Goal: Information Seeking & Learning: Learn about a topic

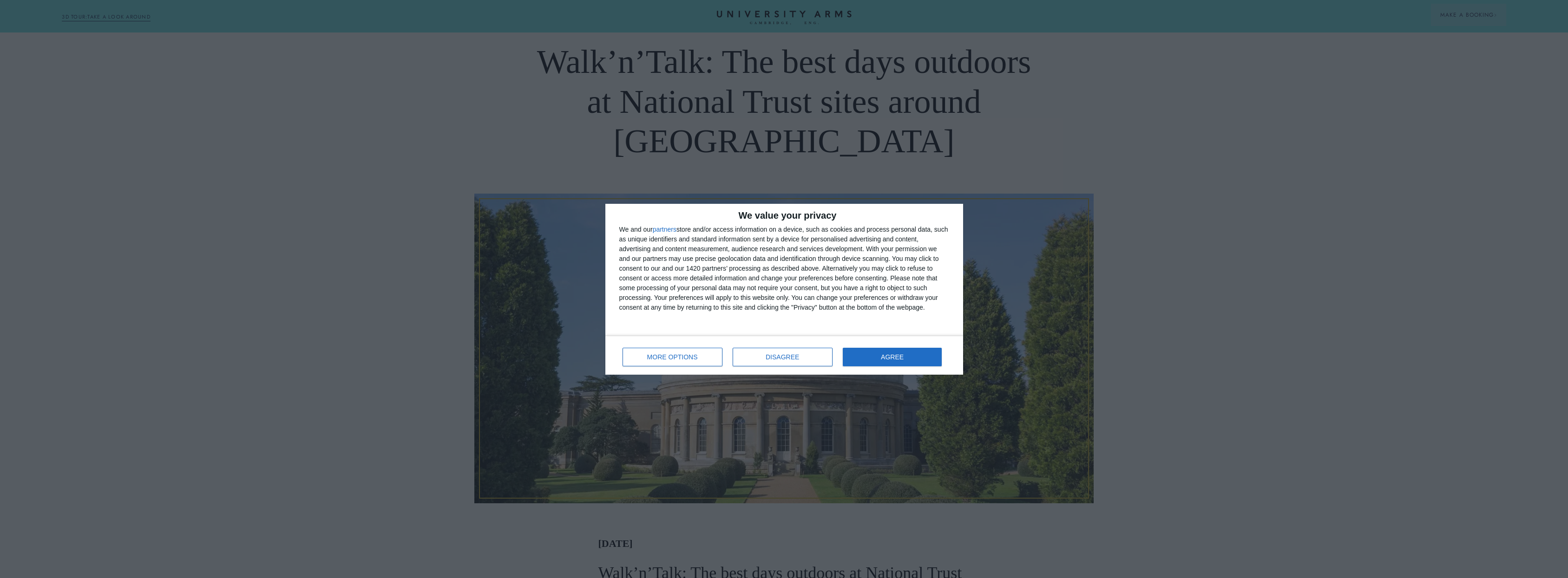
scroll to position [245, 0]
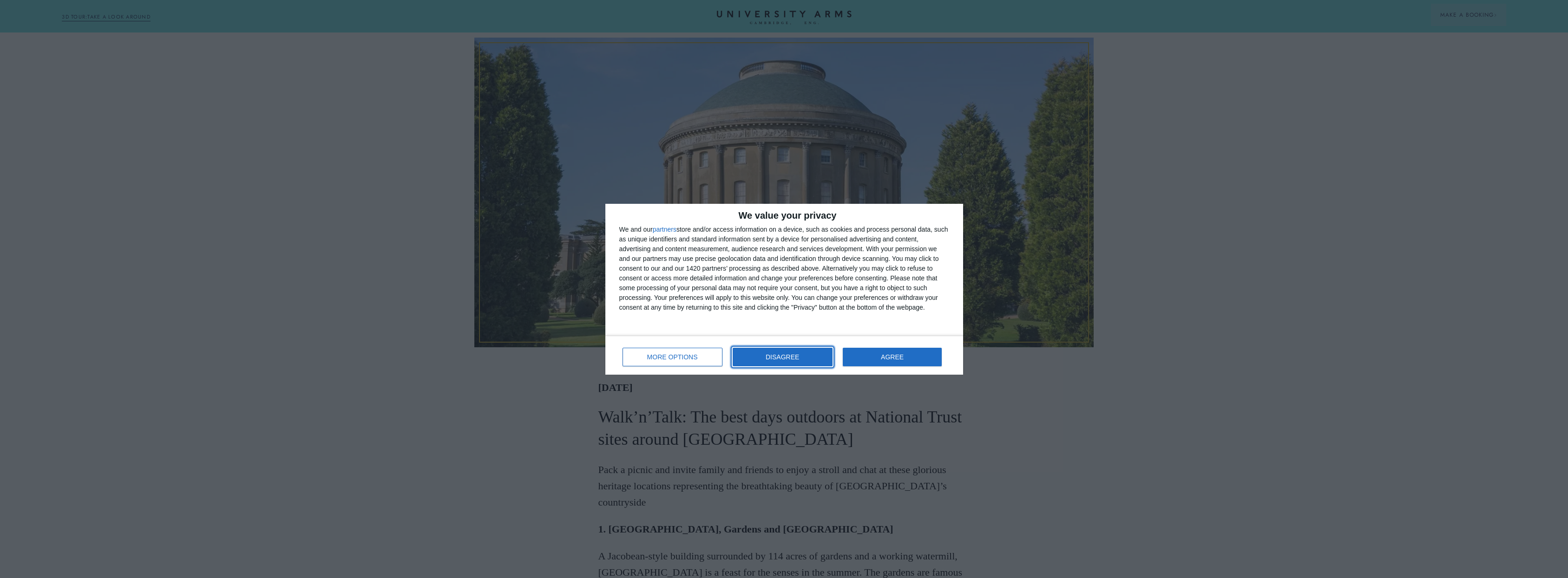
click at [747, 350] on button "DISAGREE" at bounding box center [783, 358] width 100 height 19
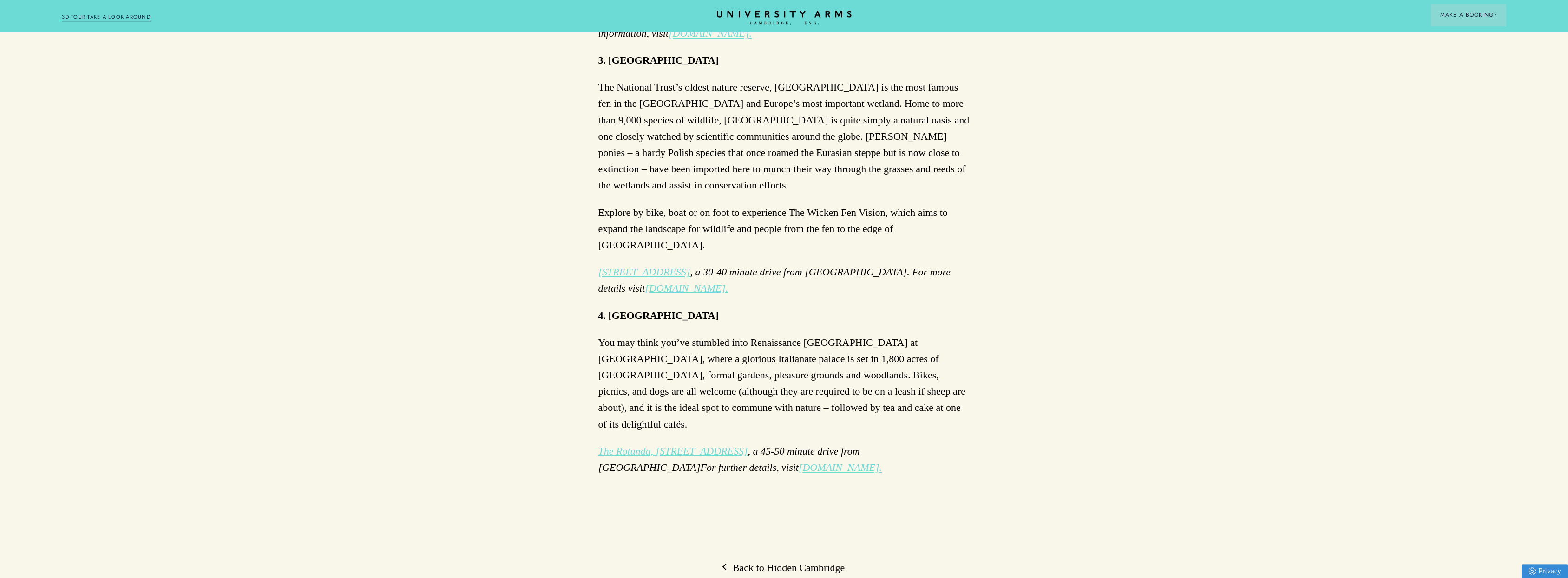
scroll to position [1041, 0]
click at [639, 334] on p "You may think you’ve stumbled into Renaissance [GEOGRAPHIC_DATA] at [GEOGRAPHIC…" at bounding box center [784, 382] width 372 height 98
click at [620, 334] on p "You may think you’ve stumbled into Renaissance [GEOGRAPHIC_DATA] at [GEOGRAPHIC…" at bounding box center [784, 382] width 372 height 98
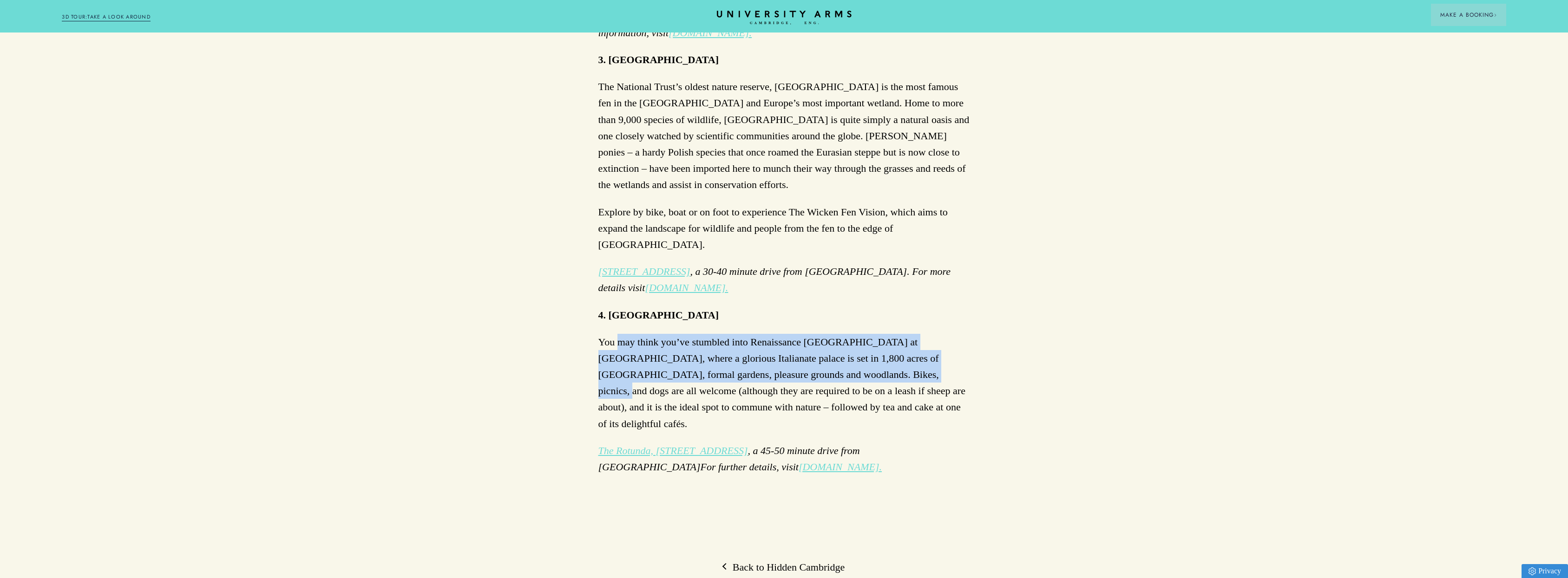
drag, startPoint x: 620, startPoint y: 297, endPoint x: 821, endPoint y: 326, distance: 203.1
click at [814, 334] on p "You may think you’ve stumbled into Renaissance [GEOGRAPHIC_DATA] at [GEOGRAPHIC…" at bounding box center [784, 382] width 372 height 98
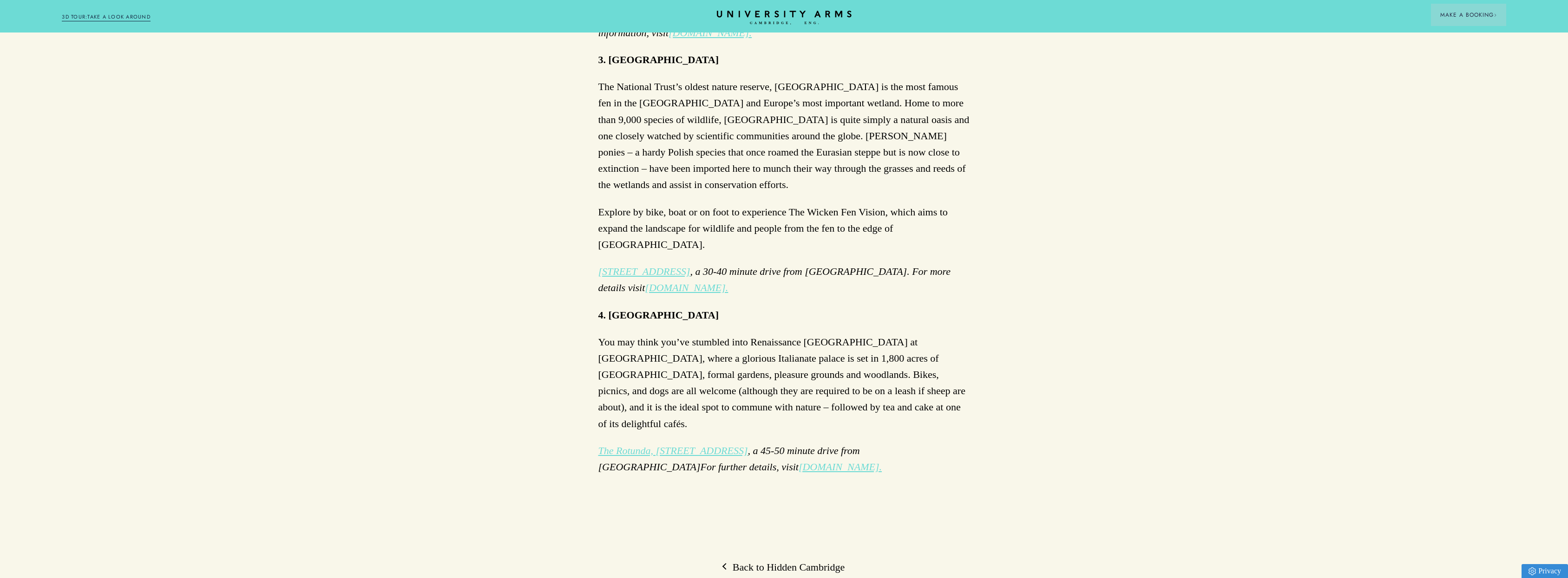
click at [841, 334] on p "You may think you’ve stumbled into Renaissance [GEOGRAPHIC_DATA] at [GEOGRAPHIC…" at bounding box center [784, 382] width 372 height 98
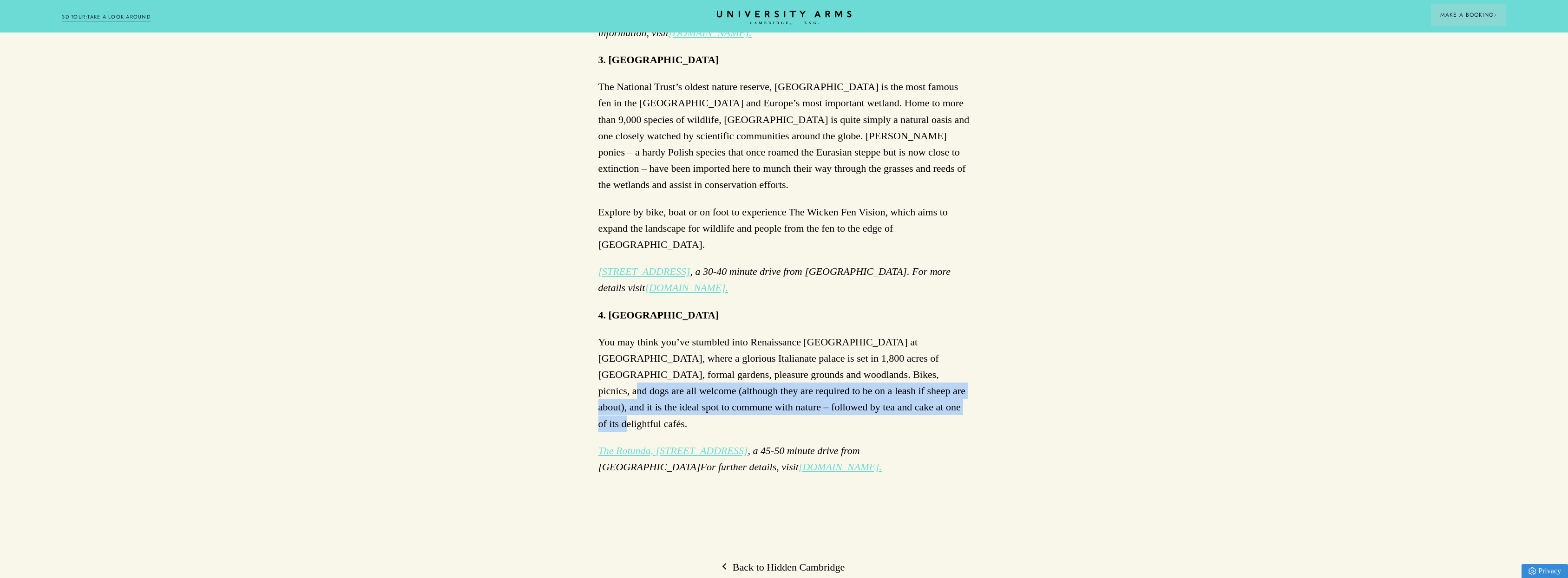
drag, startPoint x: 841, startPoint y: 327, endPoint x: 852, endPoint y: 353, distance: 28.2
click at [852, 353] on p "You may think you’ve stumbled into Renaissance [GEOGRAPHIC_DATA] at [GEOGRAPHIC…" at bounding box center [784, 382] width 372 height 98
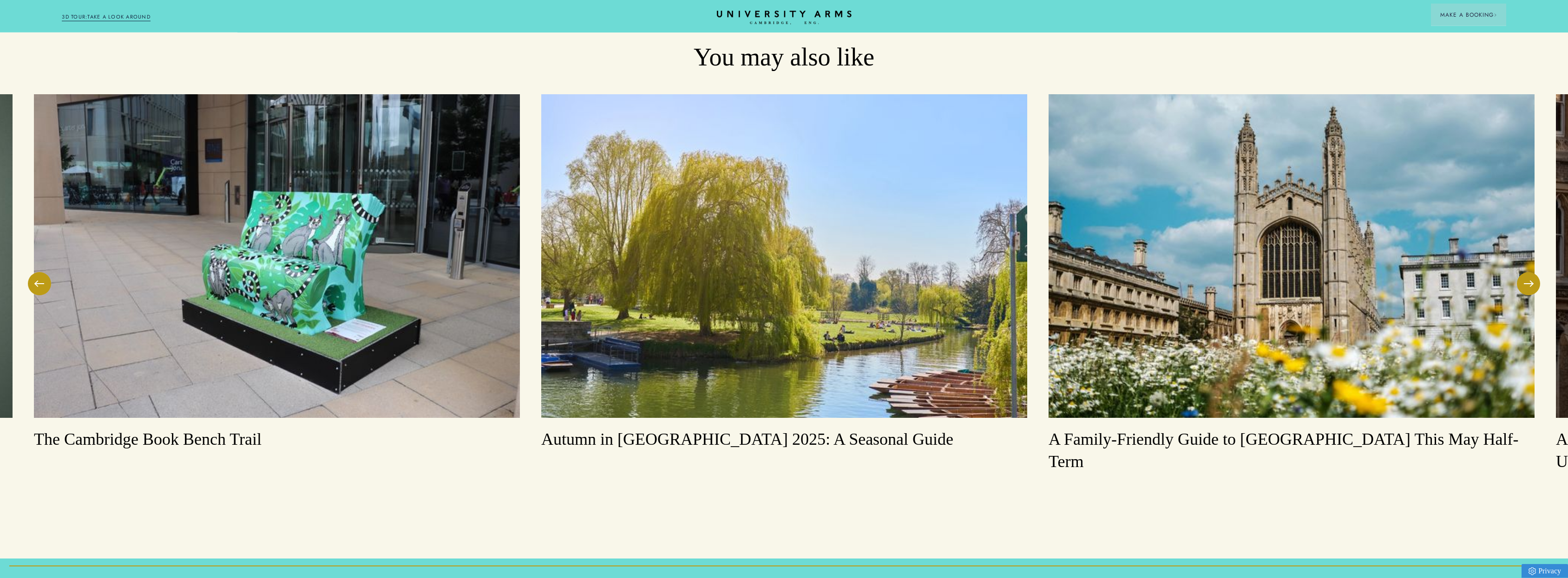
scroll to position [1620, 0]
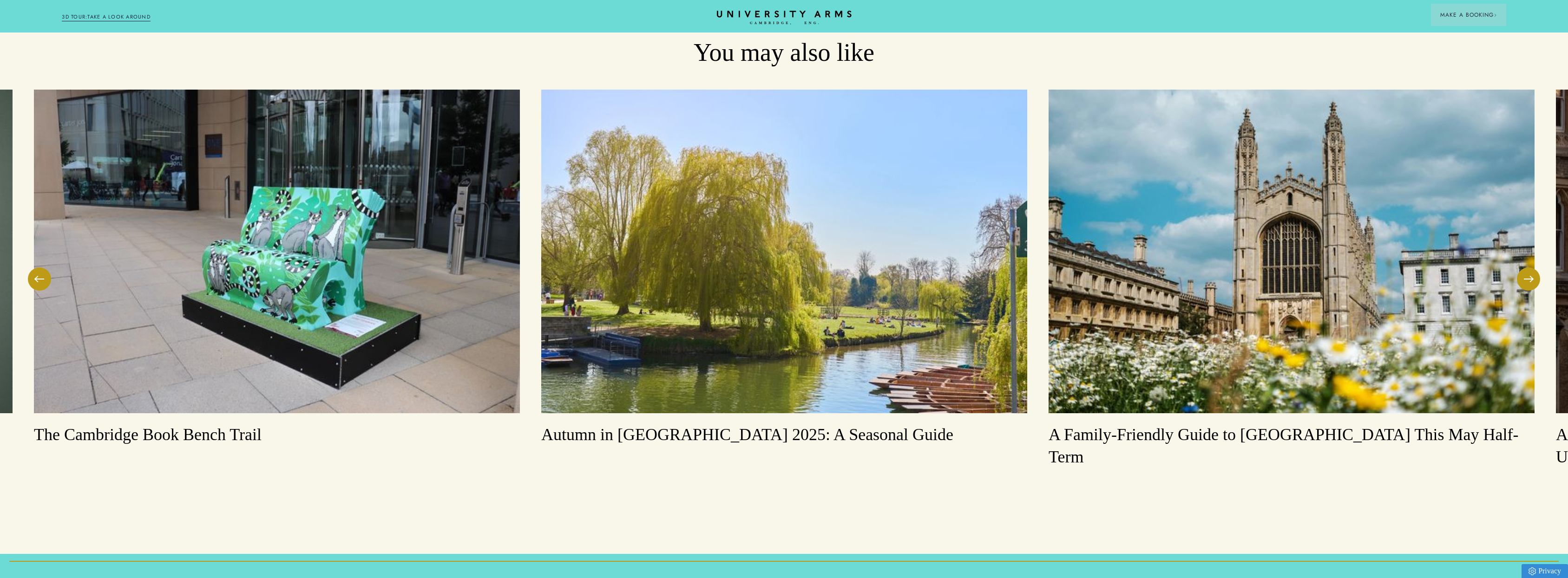
click at [661, 232] on img at bounding box center [784, 252] width 486 height 323
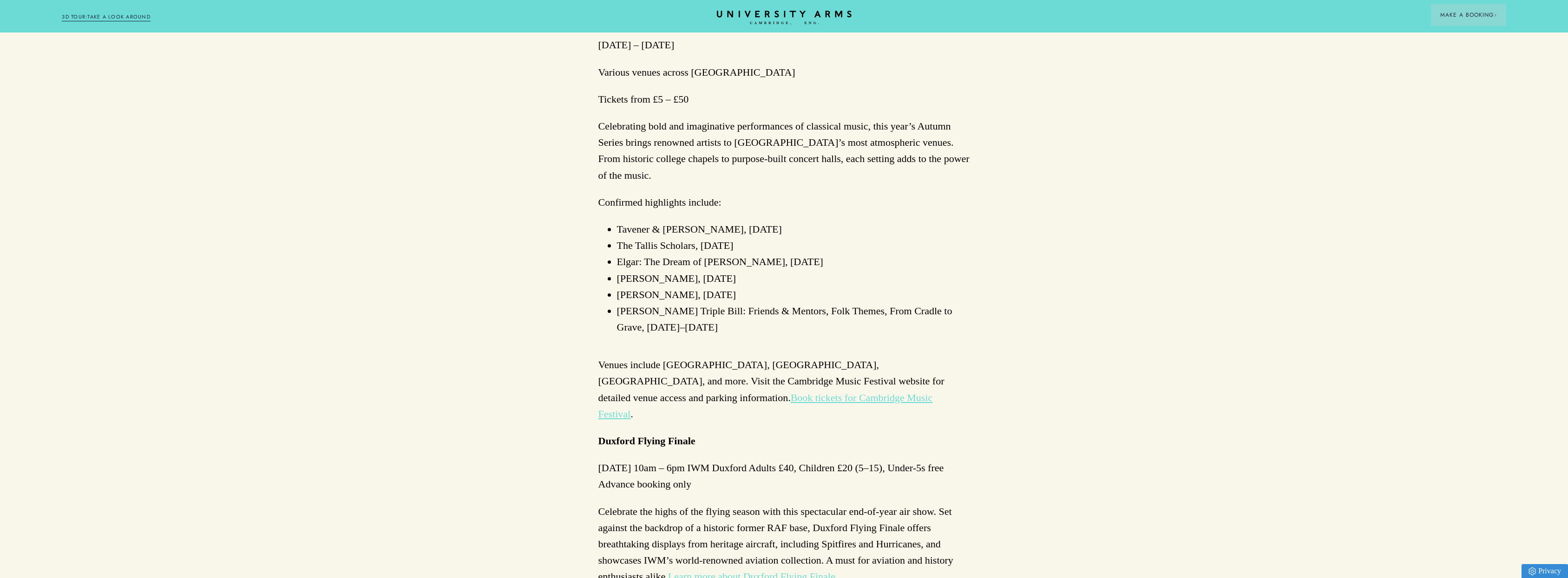
scroll to position [1100, 0]
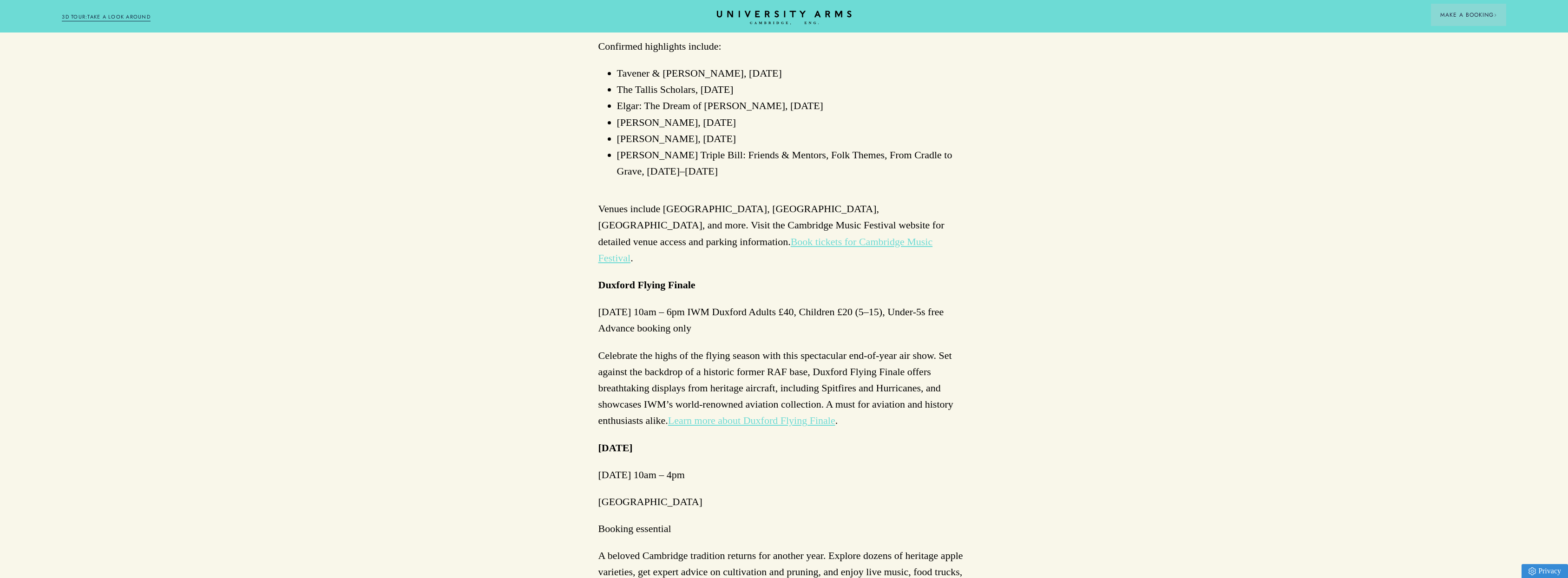
drag, startPoint x: 681, startPoint y: 232, endPoint x: 665, endPoint y: 238, distance: 17.1
click at [665, 279] on strong "Duxford Flying Finale" at bounding box center [647, 285] width 97 height 12
drag, startPoint x: 665, startPoint y: 238, endPoint x: 702, endPoint y: 244, distance: 37.5
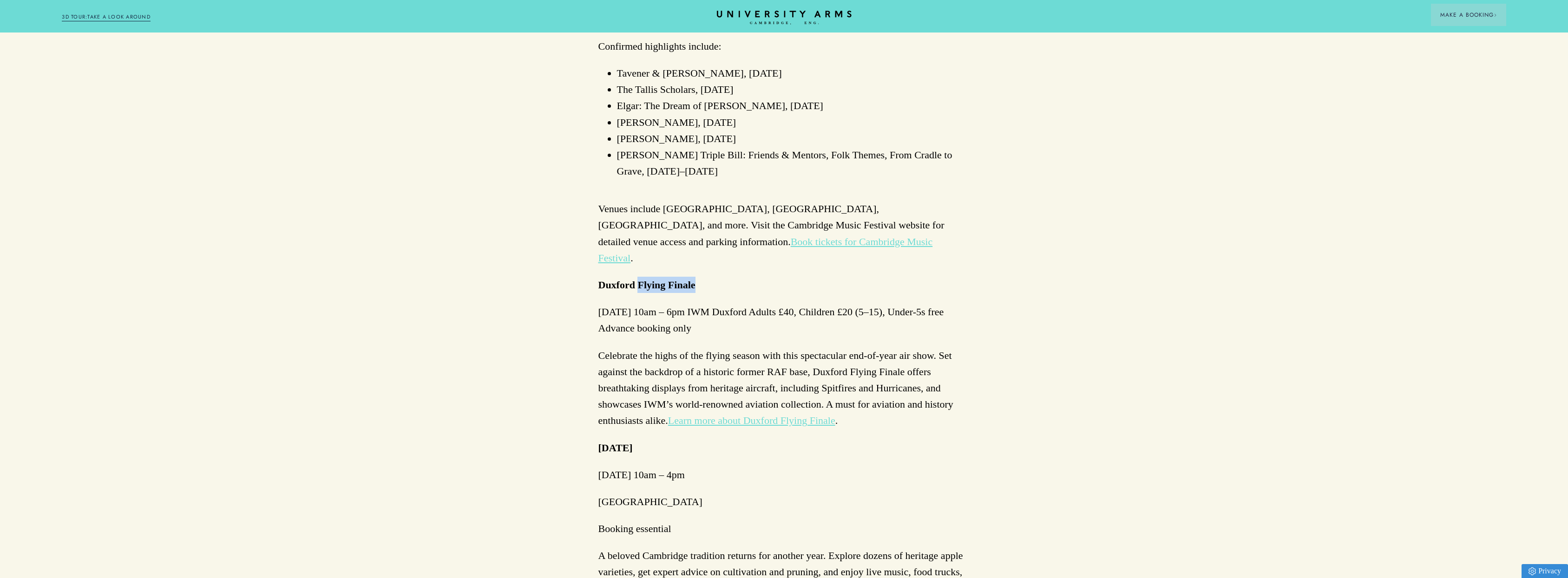
click at [696, 279] on strong "Duxford Flying Finale" at bounding box center [647, 285] width 97 height 12
click at [690, 279] on strong "Duxford Flying Finale" at bounding box center [647, 285] width 97 height 12
drag, startPoint x: 690, startPoint y: 244, endPoint x: 628, endPoint y: 241, distance: 62.1
click at [628, 279] on strong "Duxford Flying Finale" at bounding box center [647, 285] width 97 height 12
copy strong "Duxford Flying Finale"
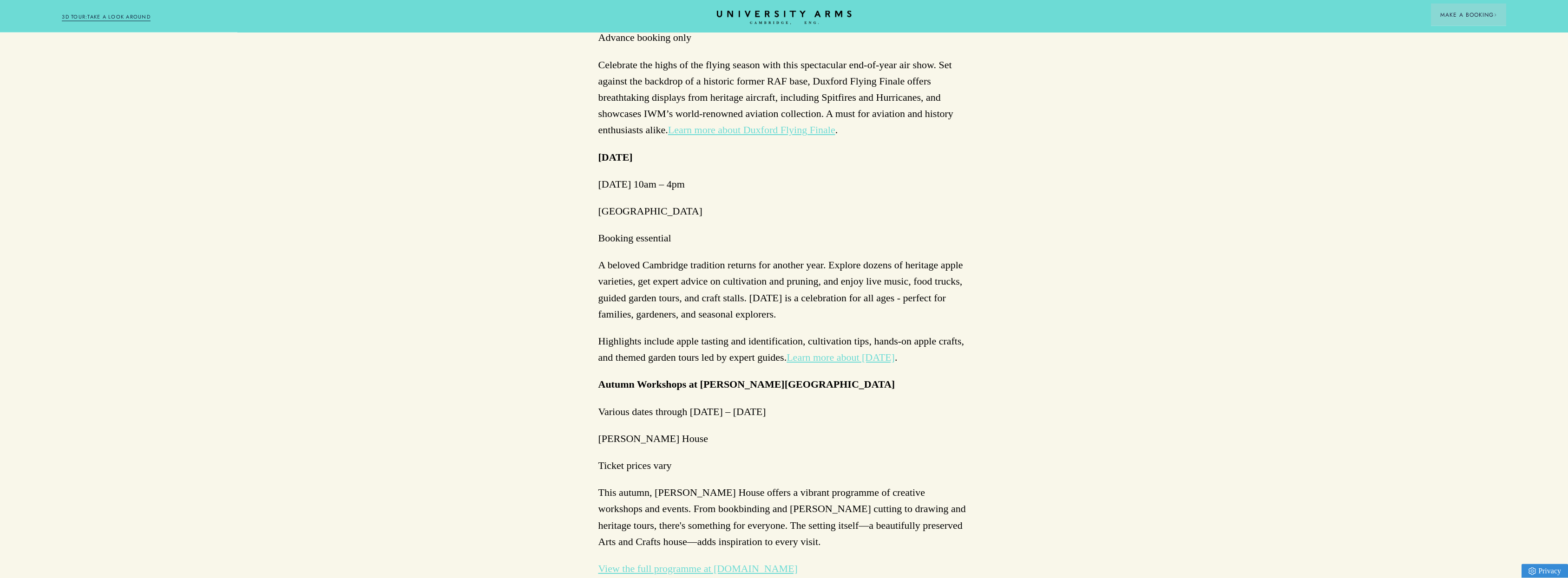
scroll to position [1412, 0]
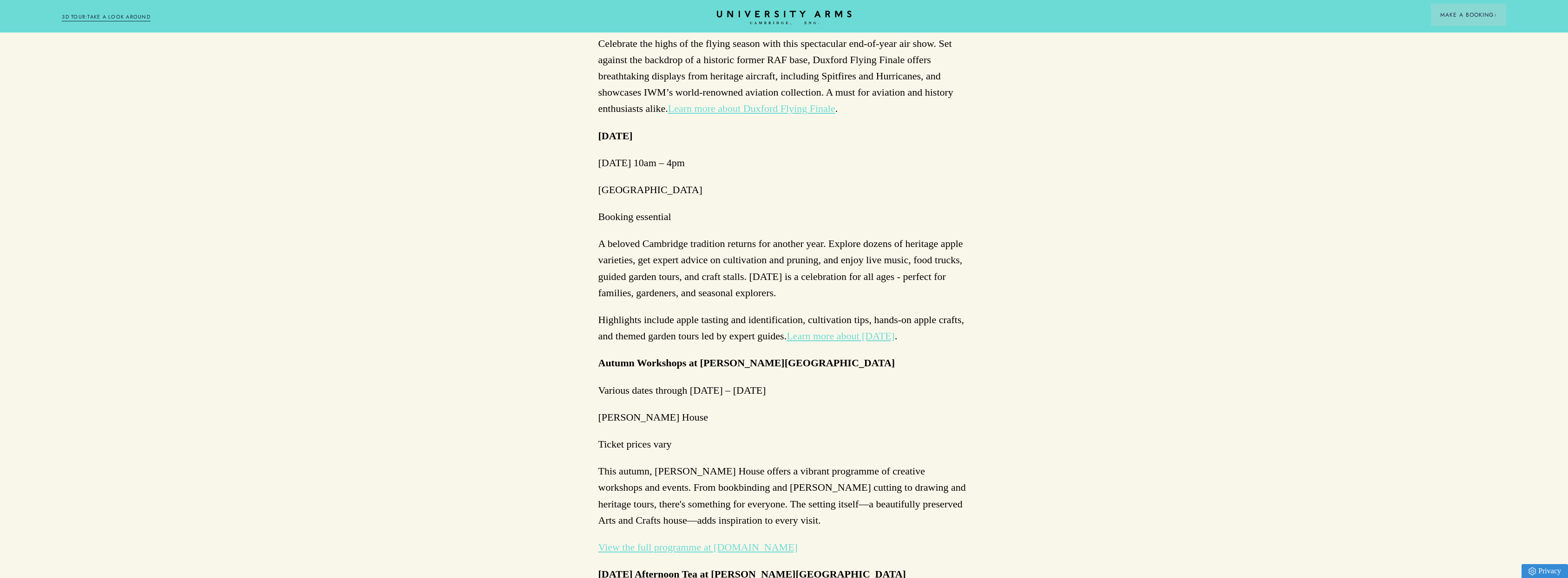
click at [598, 90] on div "Back to Hidden Cambridge Autumn in [GEOGRAPHIC_DATA] 2025: A Seasonal Guide As …" at bounding box center [784, 239] width 1568 height 3130
click at [611, 130] on strong "[DATE]" at bounding box center [615, 136] width 34 height 12
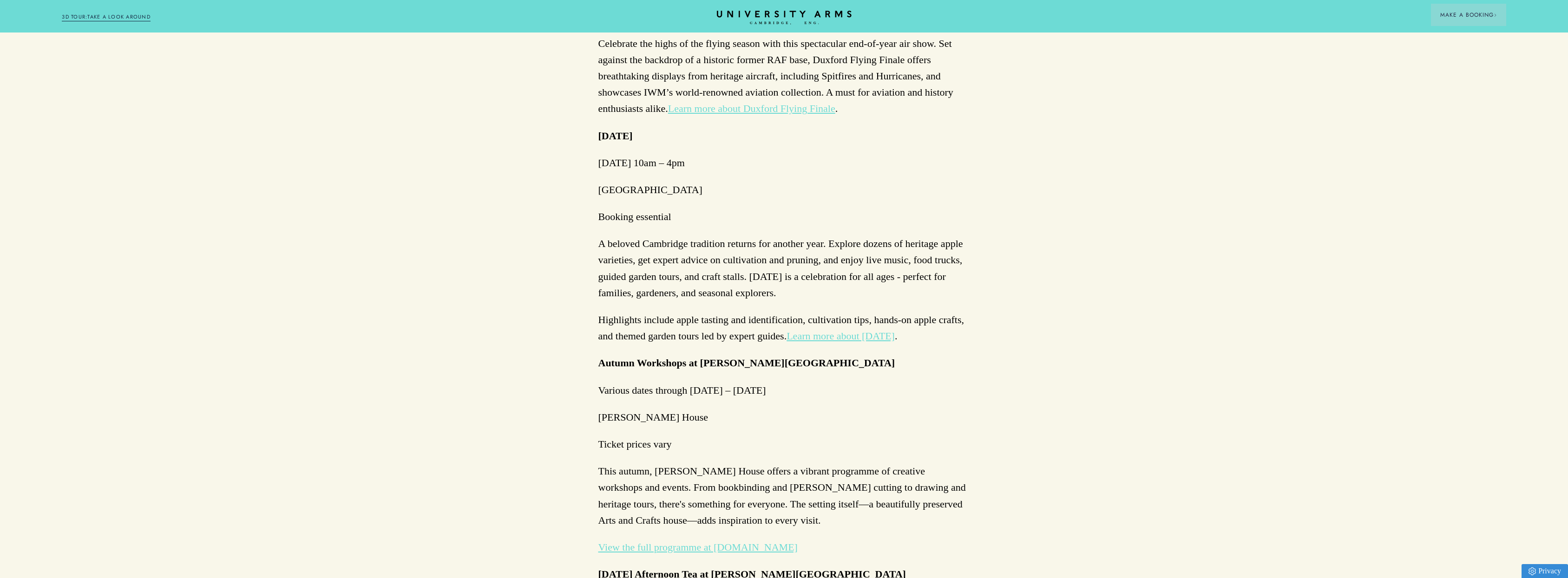
click at [611, 130] on strong "[DATE]" at bounding box center [615, 136] width 34 height 12
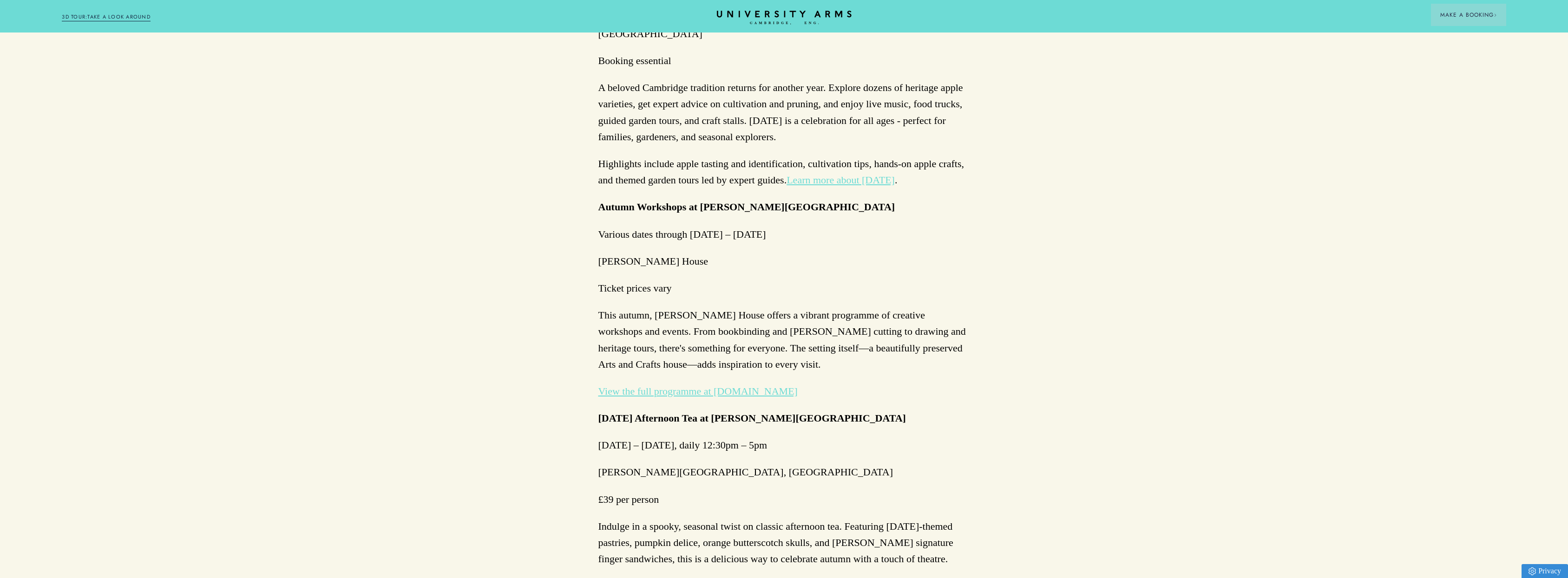
click at [607, 199] on p "Autumn Workshops at [PERSON_NAME][GEOGRAPHIC_DATA]" at bounding box center [784, 207] width 372 height 16
drag, startPoint x: 608, startPoint y: 158, endPoint x: 714, endPoint y: 170, distance: 106.7
click at [713, 173] on div "As the amber tones of autumn return to [GEOGRAPHIC_DATA], the city’s timeless c…" at bounding box center [784, 282] width 372 height 2532
click at [719, 201] on strong "Autumn Workshops at [PERSON_NAME][GEOGRAPHIC_DATA]" at bounding box center [747, 207] width 297 height 12
drag, startPoint x: 719, startPoint y: 168, endPoint x: 788, endPoint y: 163, distance: 69.2
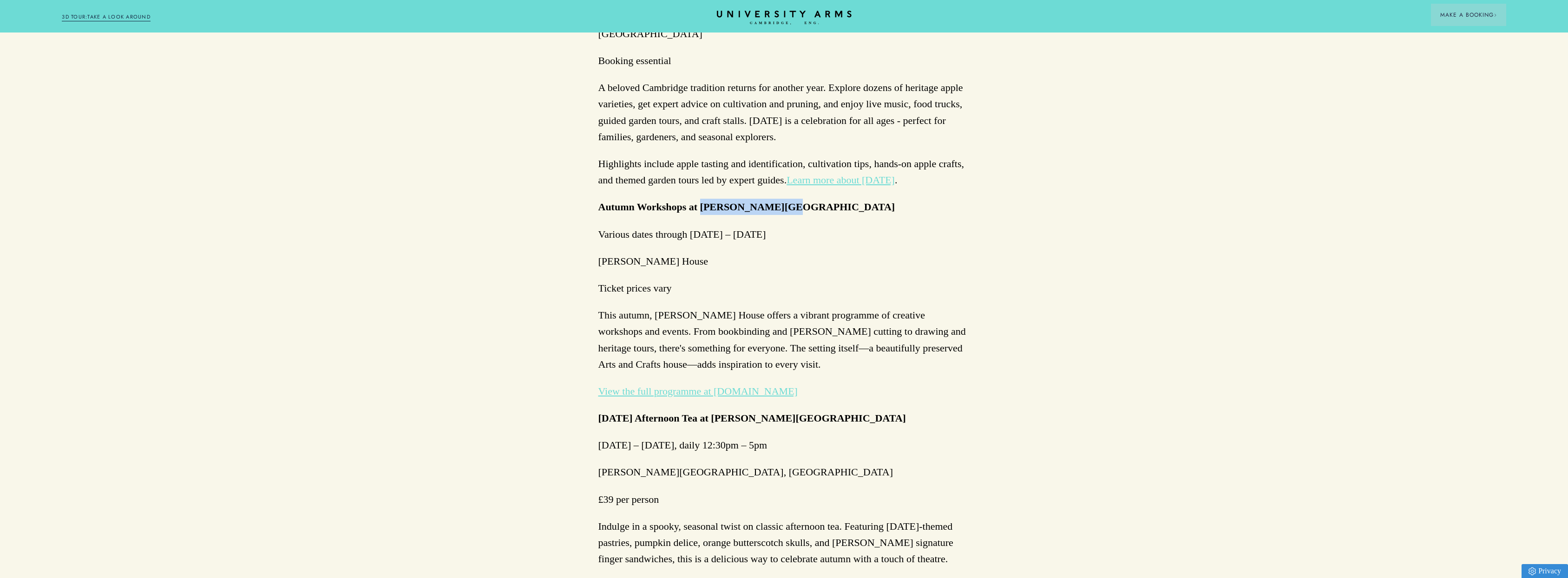
click at [788, 201] on strong "Autumn Workshops at [PERSON_NAME][GEOGRAPHIC_DATA]" at bounding box center [747, 207] width 297 height 12
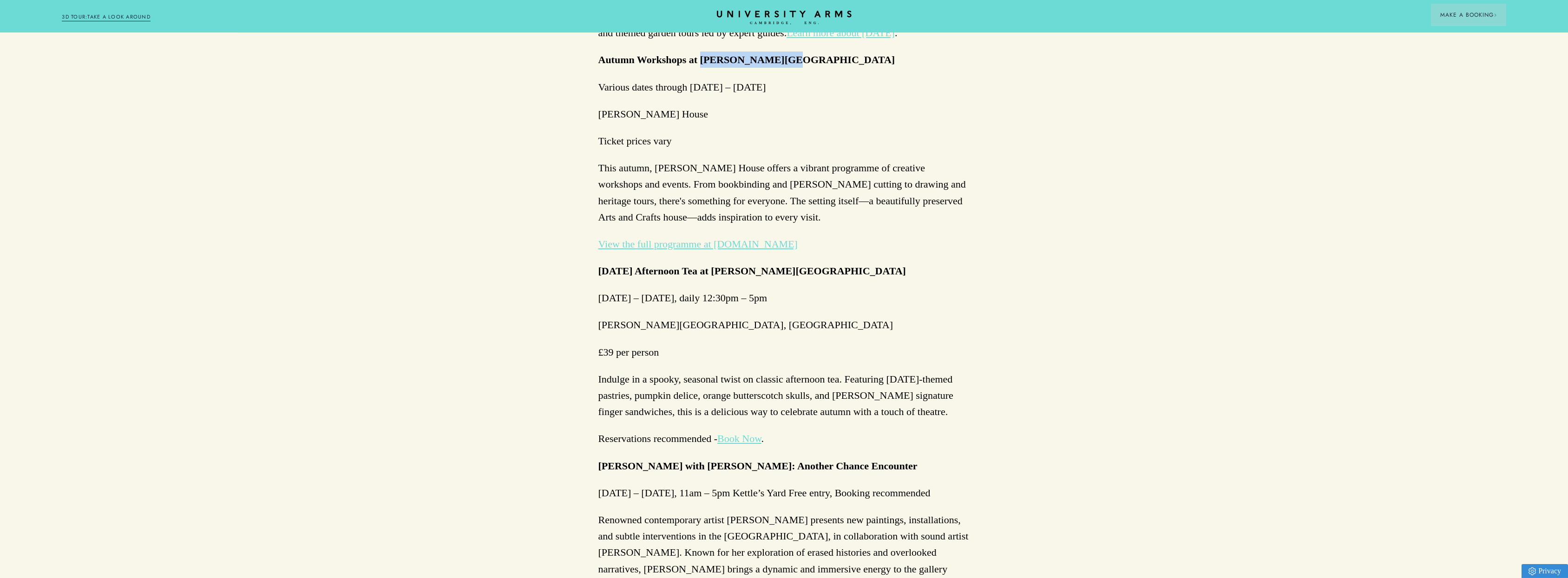
scroll to position [1717, 0]
click at [618, 264] on strong "[DATE] Afternoon Tea at [PERSON_NAME][GEOGRAPHIC_DATA]" at bounding box center [752, 270] width 308 height 12
click at [619, 264] on strong "[DATE] Afternoon Tea at [PERSON_NAME][GEOGRAPHIC_DATA]" at bounding box center [752, 270] width 308 height 12
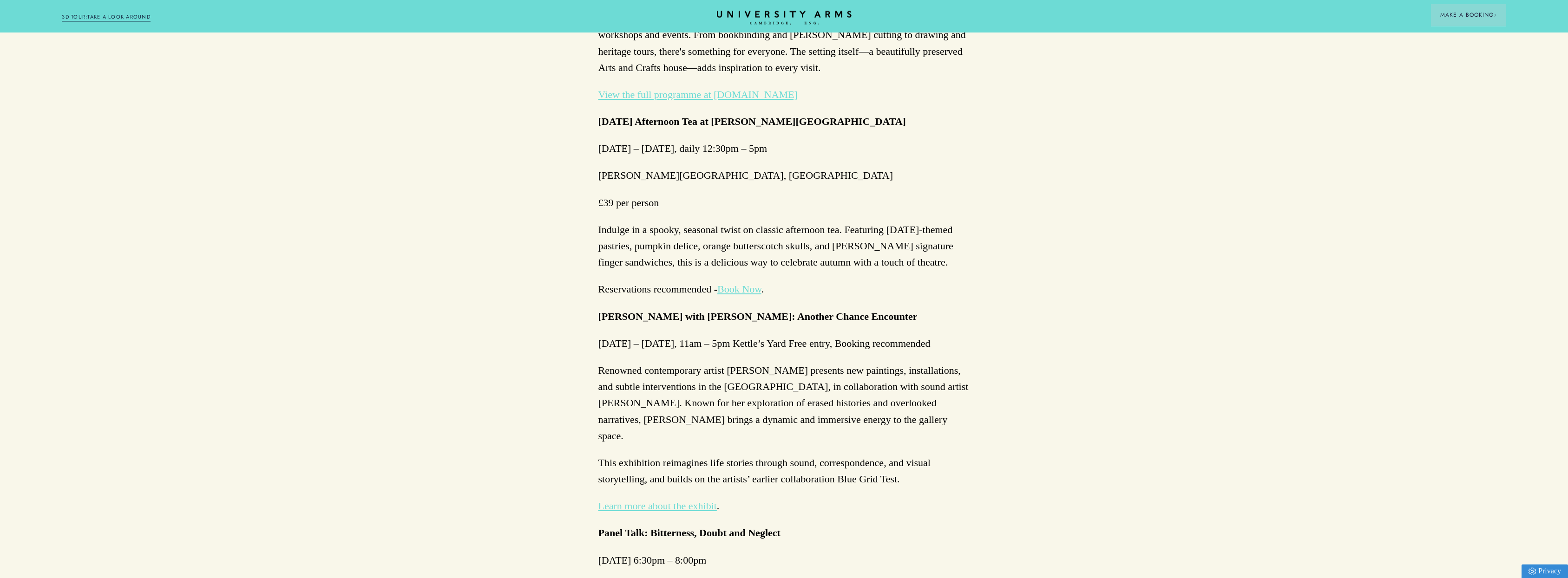
scroll to position [1873, 0]
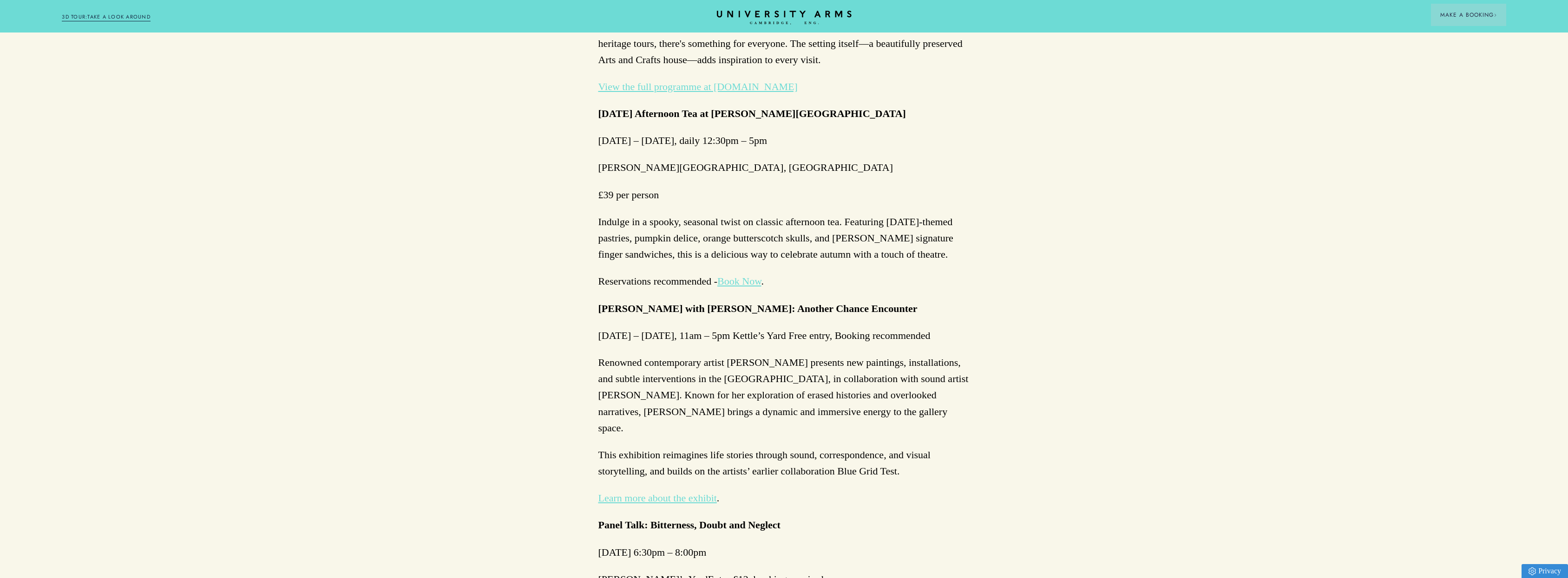
click at [779, 303] on strong "[PERSON_NAME] with [PERSON_NAME]: Another Chance Encounter" at bounding box center [758, 309] width 319 height 12
drag, startPoint x: 778, startPoint y: 264, endPoint x: 915, endPoint y: 260, distance: 137.1
click at [915, 303] on strong "[PERSON_NAME] with [PERSON_NAME]: Another Chance Encounter" at bounding box center [758, 309] width 319 height 12
click at [916, 303] on strong "[PERSON_NAME] with [PERSON_NAME]: Another Chance Encounter" at bounding box center [758, 309] width 319 height 12
drag, startPoint x: 916, startPoint y: 260, endPoint x: 729, endPoint y: 265, distance: 187.1
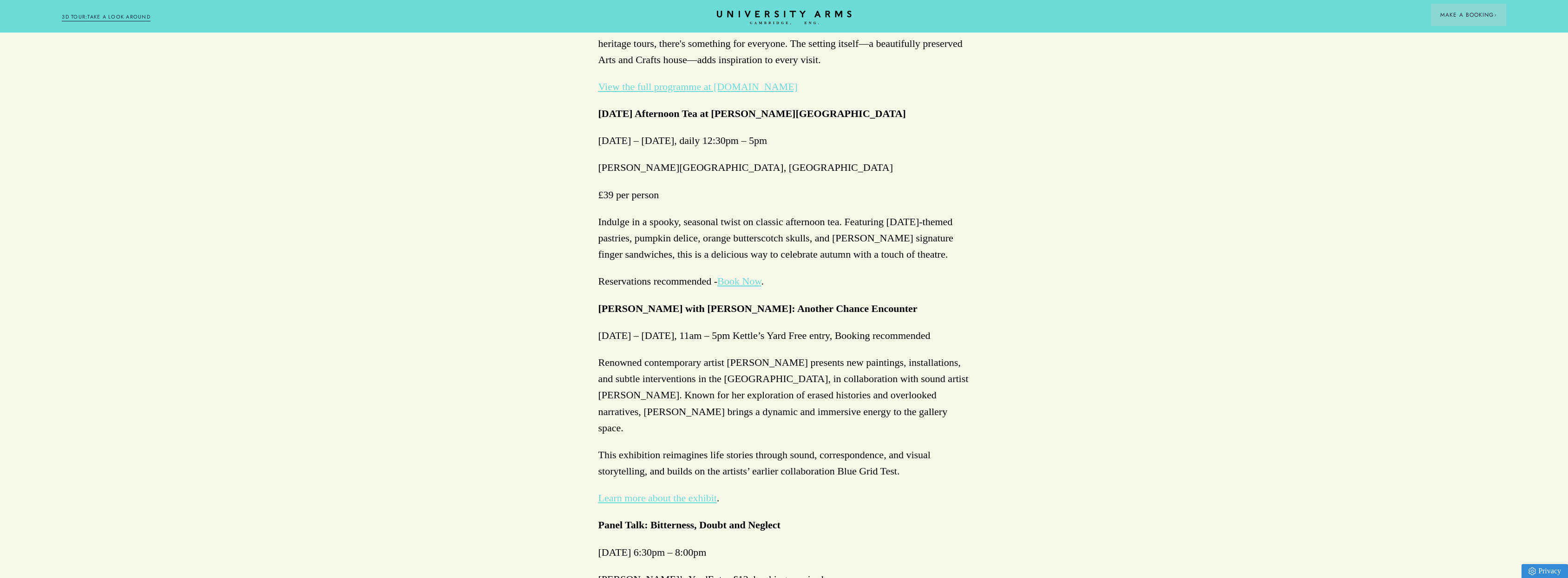
click at [729, 303] on strong "[PERSON_NAME] with [PERSON_NAME]: Another Chance Encounter" at bounding box center [758, 309] width 319 height 12
click at [696, 303] on strong "[PERSON_NAME] with [PERSON_NAME]: Another Chance Encounter" at bounding box center [758, 309] width 319 height 12
drag, startPoint x: 696, startPoint y: 260, endPoint x: 725, endPoint y: 265, distance: 29.4
click at [725, 303] on strong "[PERSON_NAME] with [PERSON_NAME]: Another Chance Encounter" at bounding box center [758, 309] width 319 height 12
click at [724, 303] on strong "[PERSON_NAME] with [PERSON_NAME]: Another Chance Encounter" at bounding box center [758, 309] width 319 height 12
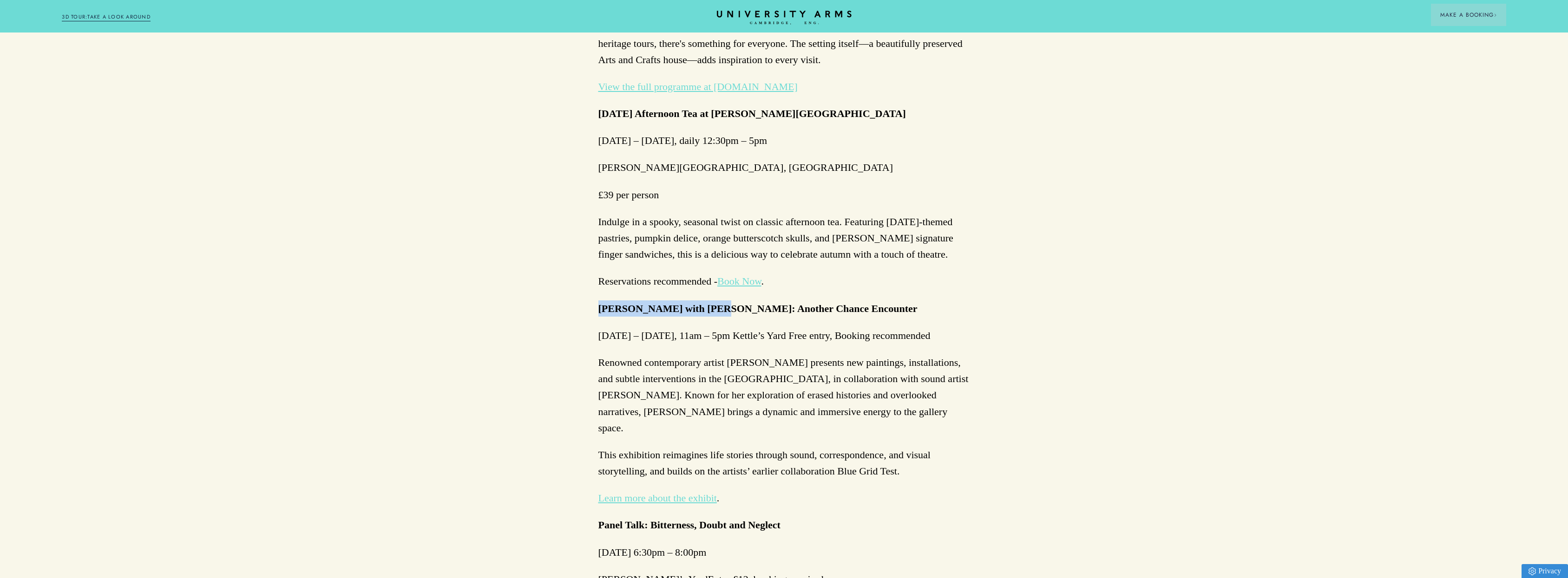
drag, startPoint x: 726, startPoint y: 266, endPoint x: 559, endPoint y: 269, distance: 167.0
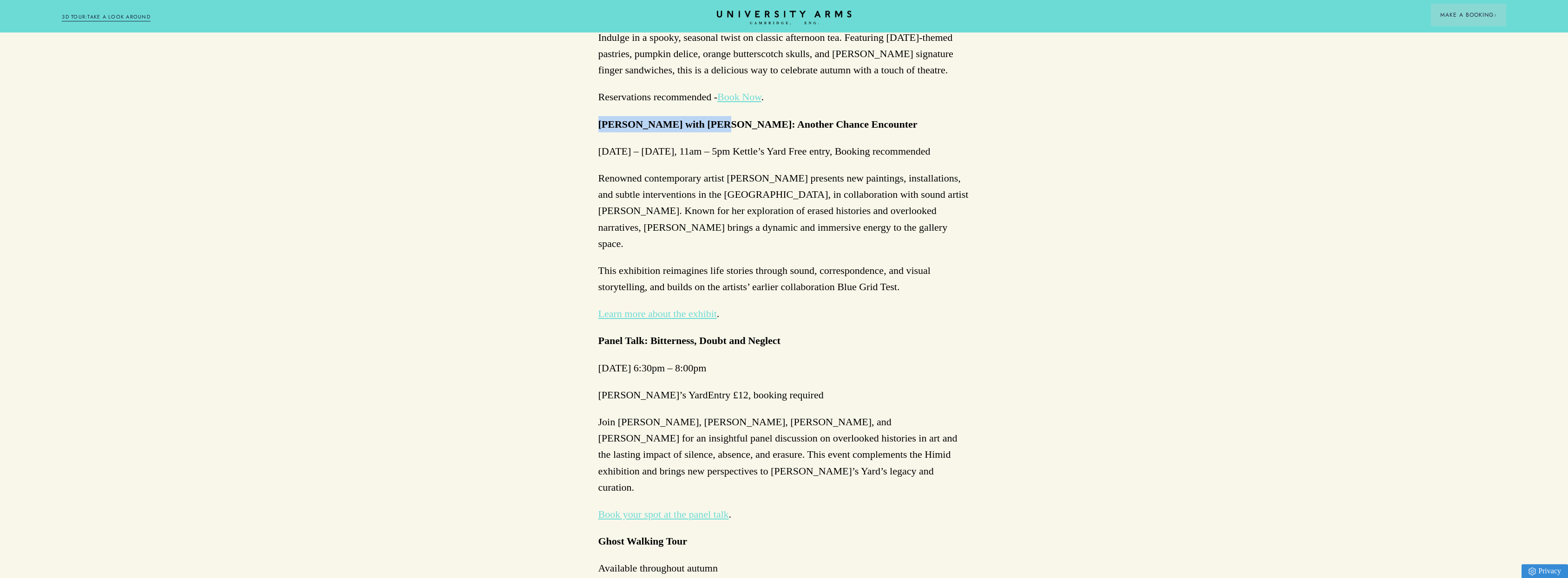
scroll to position [2066, 0]
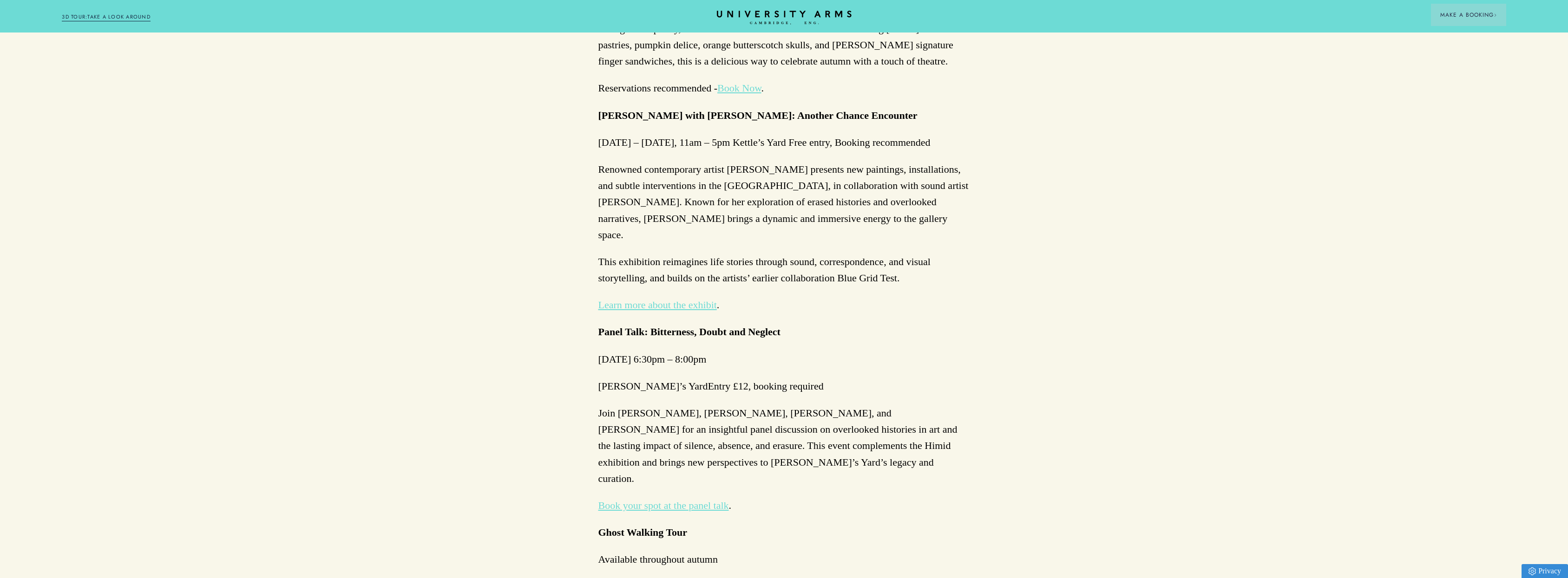
drag, startPoint x: 678, startPoint y: 281, endPoint x: 673, endPoint y: 264, distance: 17.7
click at [711, 326] on strong "Panel Talk: Bitterness, Doubt and Neglect" at bounding box center [689, 332] width 182 height 12
drag, startPoint x: 711, startPoint y: 271, endPoint x: 630, endPoint y: 257, distance: 82.2
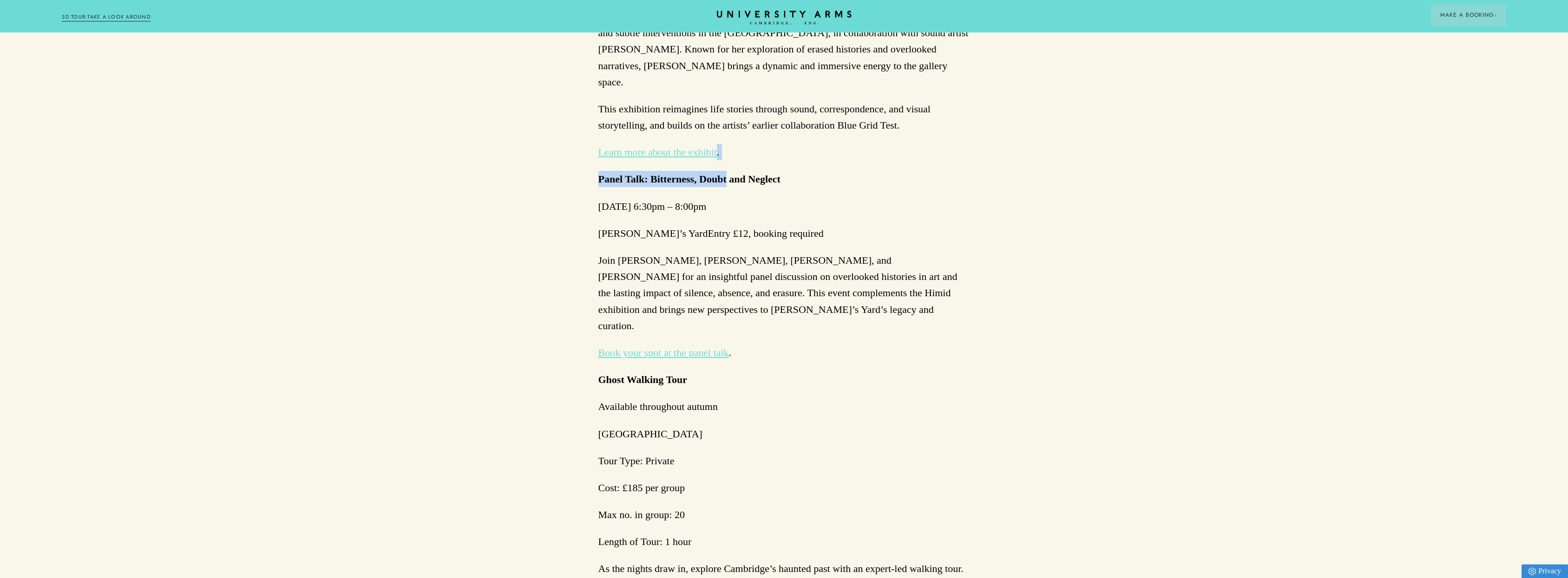
scroll to position [2274, 0]
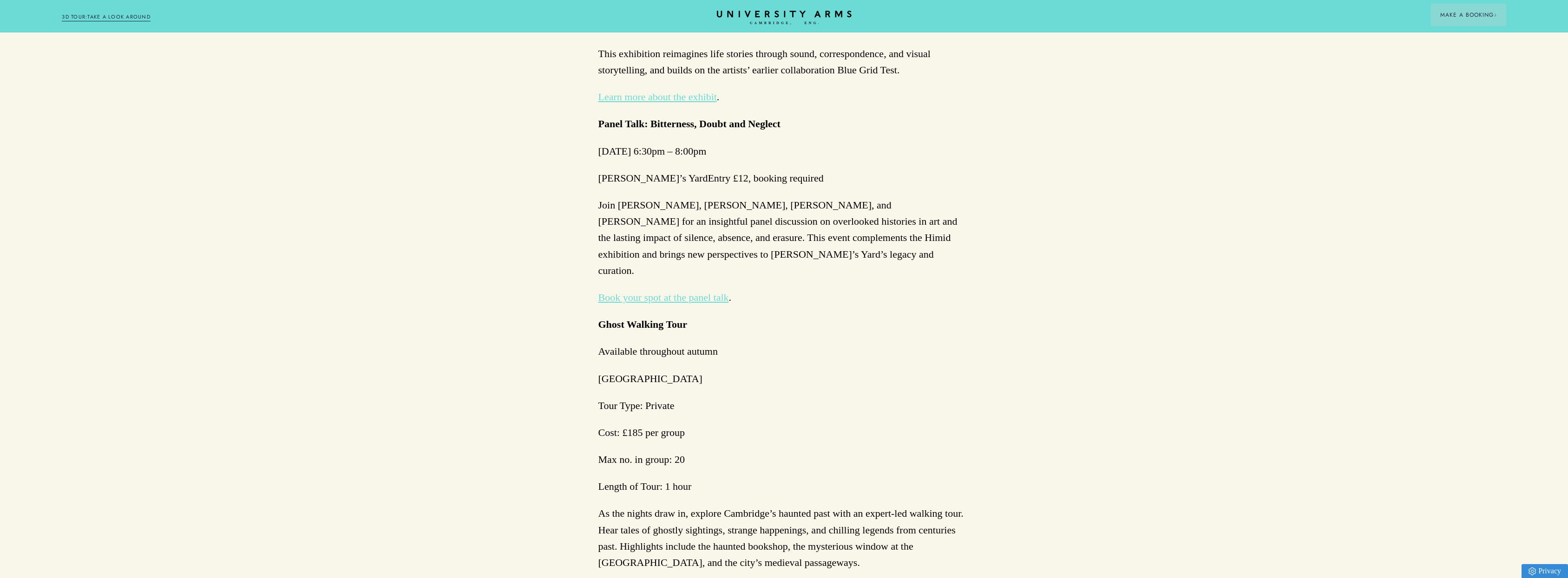
click at [638, 318] on strong "Ghost Walking Tour" at bounding box center [643, 324] width 89 height 12
drag, startPoint x: 638, startPoint y: 250, endPoint x: 686, endPoint y: 255, distance: 48.3
click at [686, 316] on p "Ghost Walking Tour" at bounding box center [784, 324] width 372 height 16
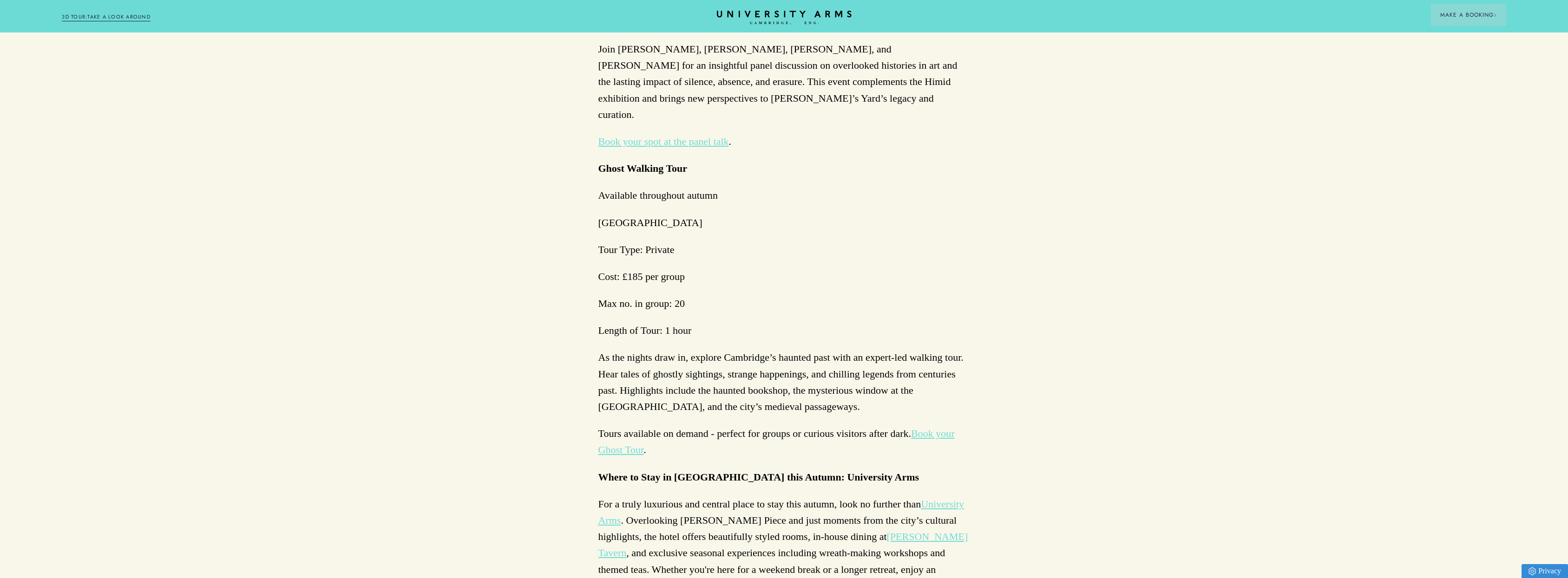
click at [649, 350] on p "As the nights draw in, explore Cambridge’s haunted past with an expert-led walk…" at bounding box center [784, 382] width 372 height 65
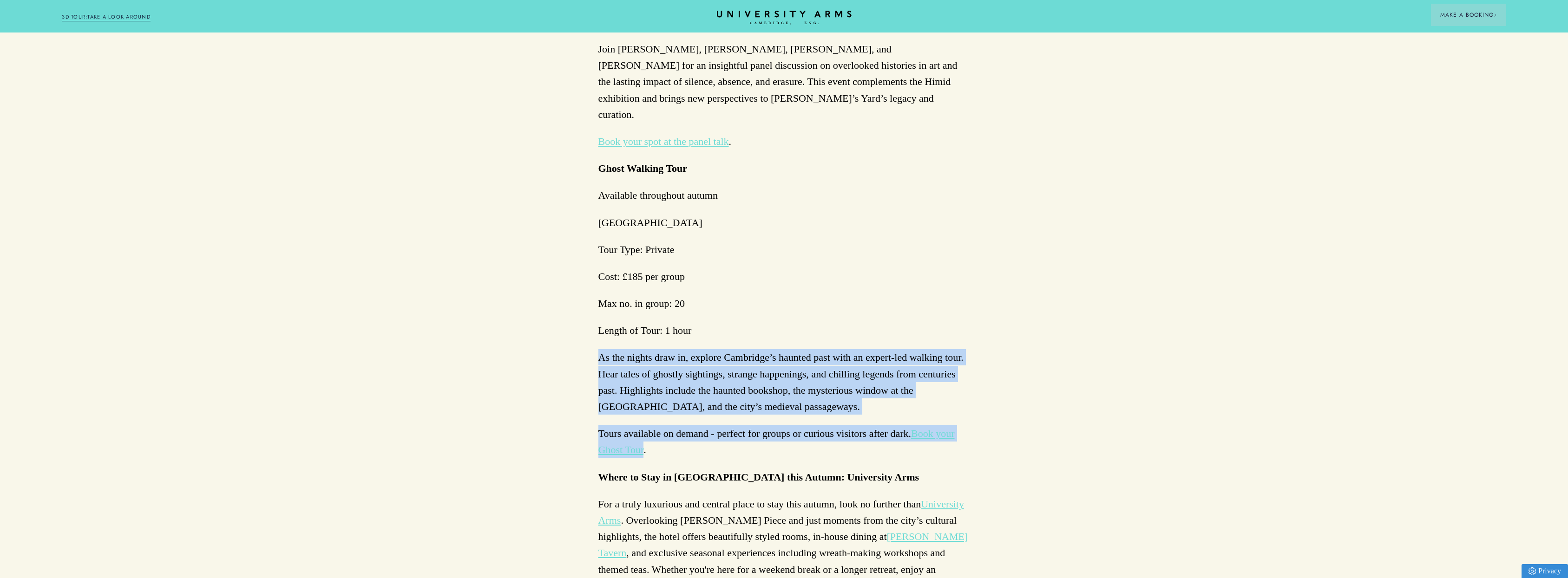
drag, startPoint x: 649, startPoint y: 289, endPoint x: 815, endPoint y: 356, distance: 179.0
click at [815, 426] on p "Tours available on demand - perfect for groups or curious visitors after dark. …" at bounding box center [784, 442] width 372 height 33
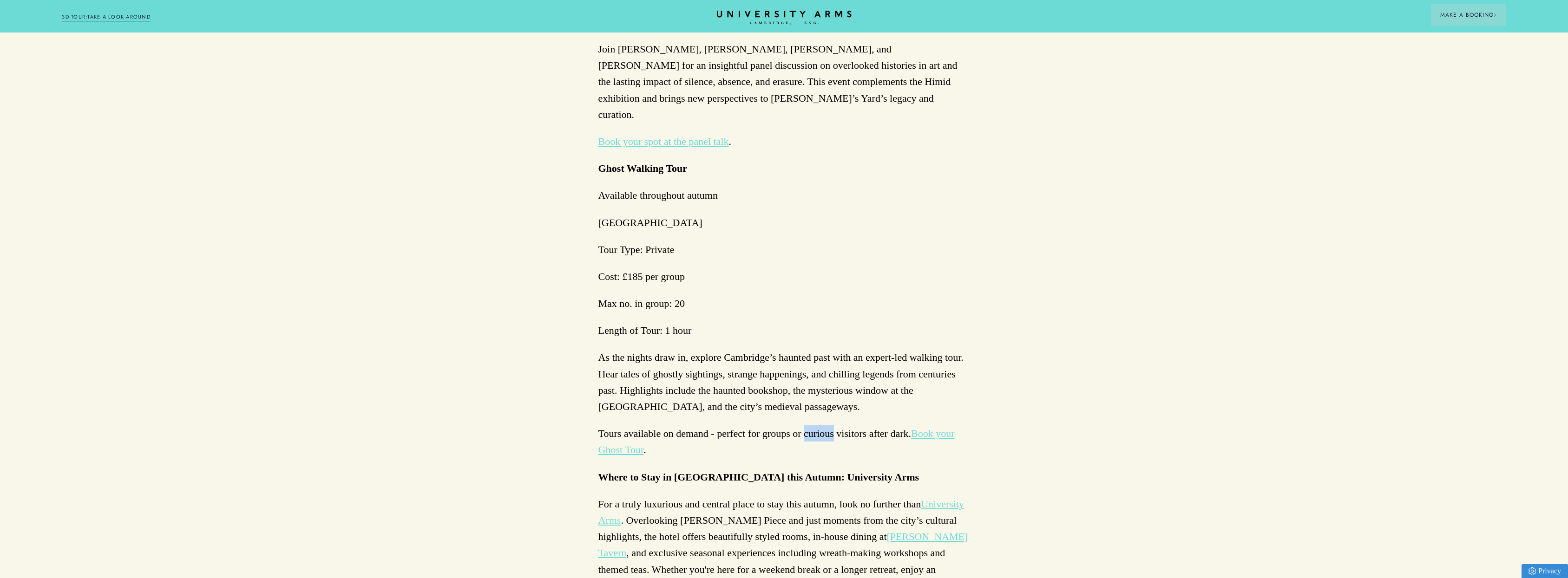
click at [815, 426] on p "Tours available on demand - perfect for groups or curious visitors after dark. …" at bounding box center [784, 442] width 372 height 33
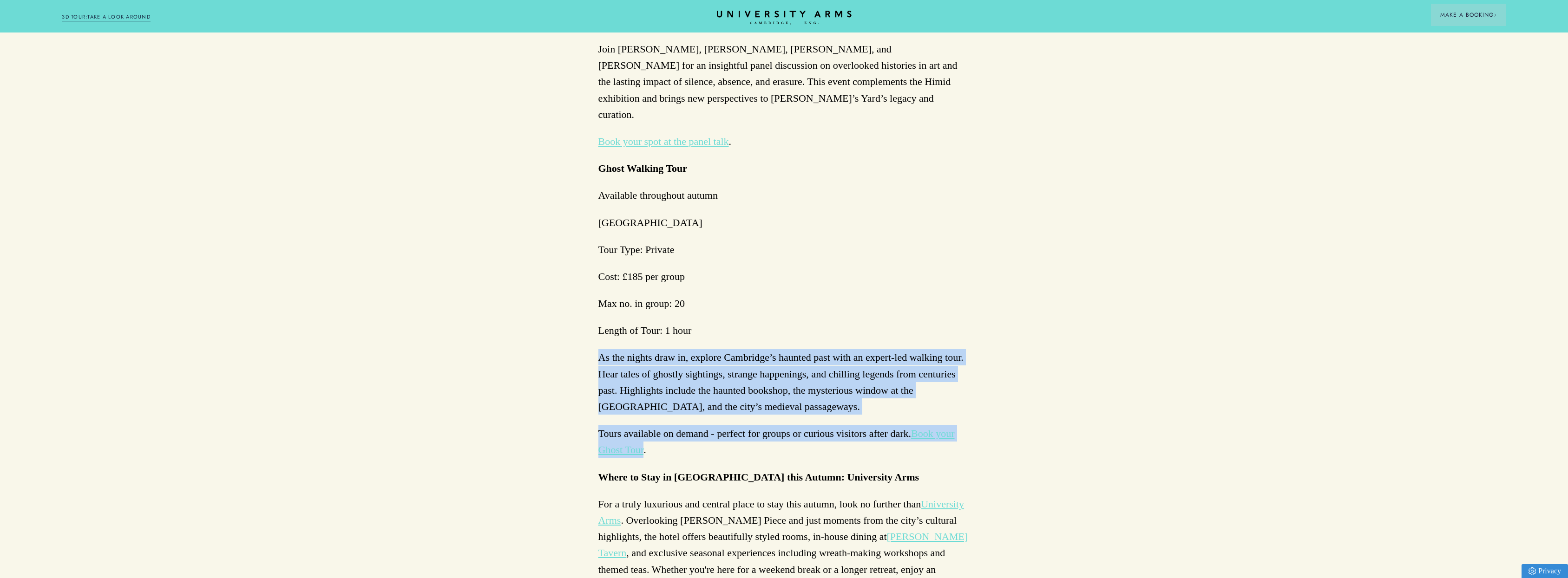
drag, startPoint x: 815, startPoint y: 355, endPoint x: 732, endPoint y: 280, distance: 111.9
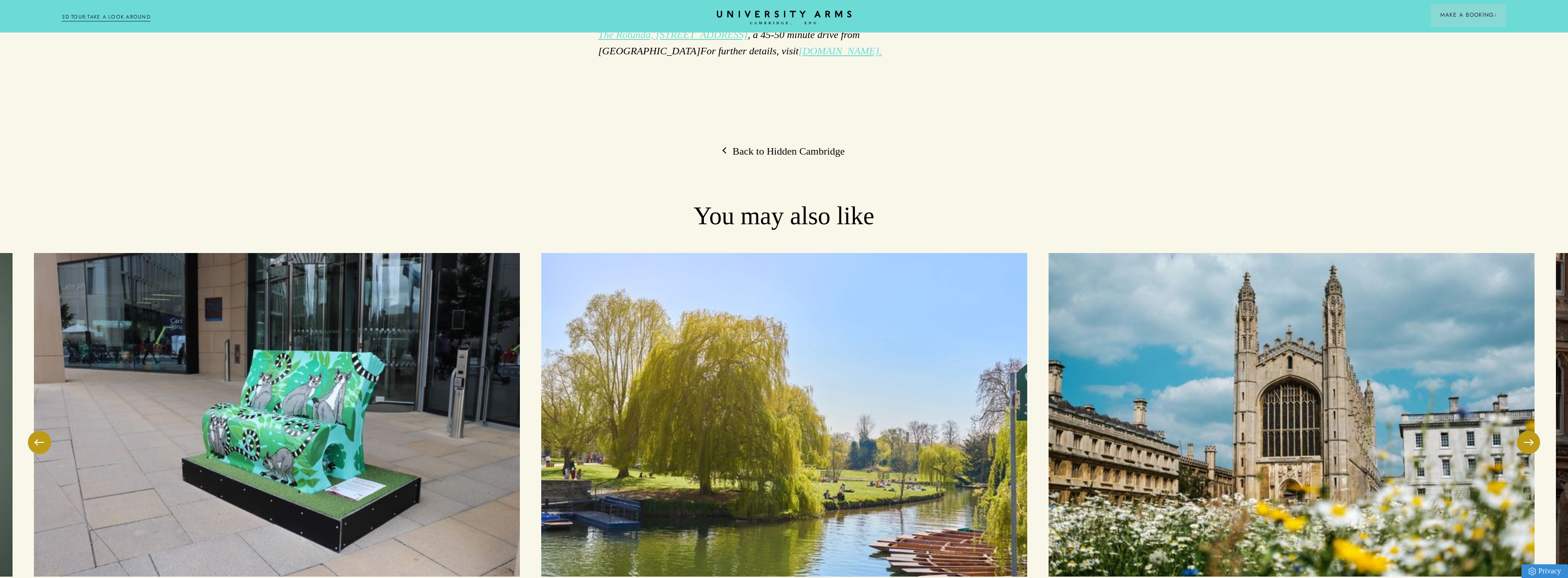
scroll to position [1459, 0]
